Goal: Information Seeking & Learning: Learn about a topic

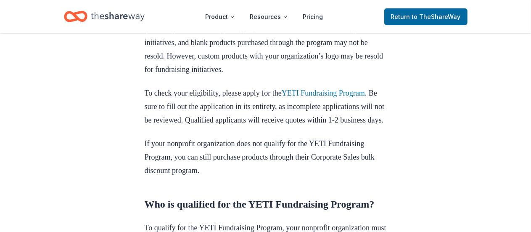
scroll to position [547, 0]
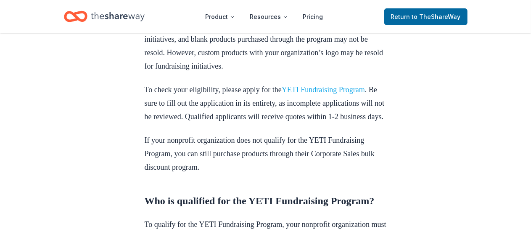
click at [310, 94] on link "YETI Fundraising Program" at bounding box center [323, 89] width 83 height 8
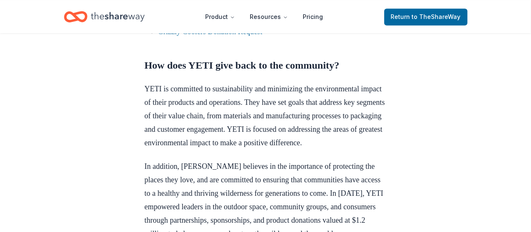
scroll to position [926, 0]
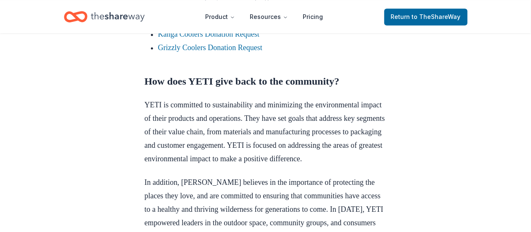
click at [189, 25] on link "REI Donation Request" at bounding box center [192, 20] width 69 height 8
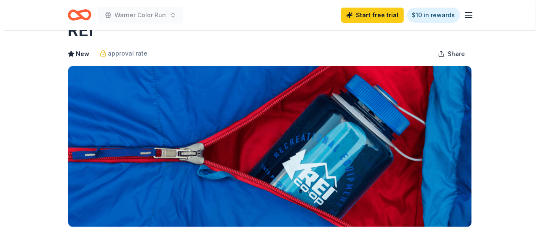
scroll to position [42, 0]
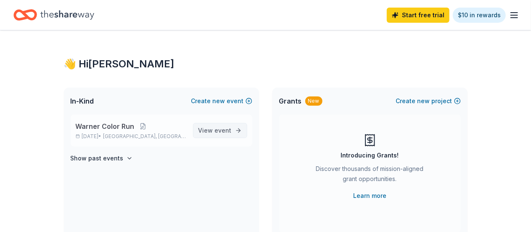
click at [212, 135] on span "View event" at bounding box center [215, 130] width 33 height 10
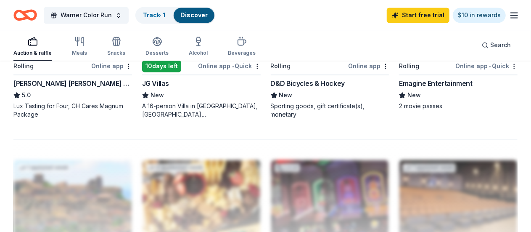
scroll to position [842, 0]
